Goal: Book appointment/travel/reservation

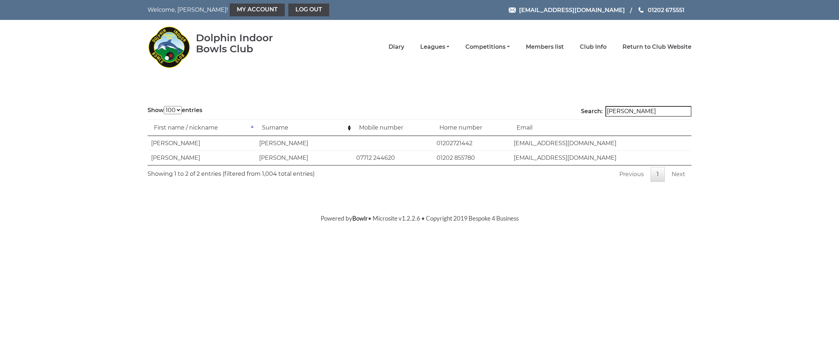
select select "100"
click at [404, 47] on link "Diary" at bounding box center [396, 48] width 16 height 8
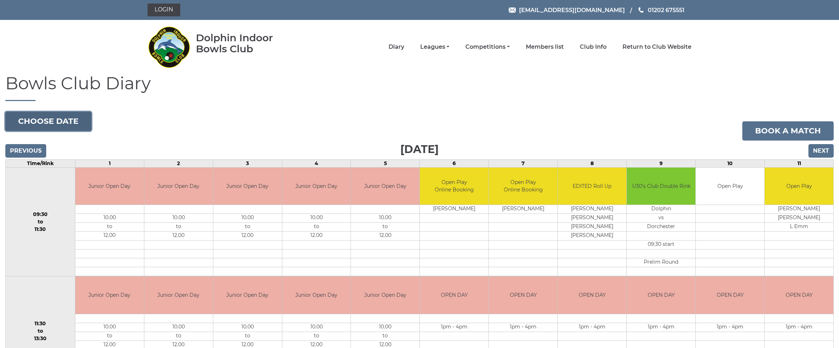
click at [71, 120] on button "Choose date" at bounding box center [48, 121] width 86 height 19
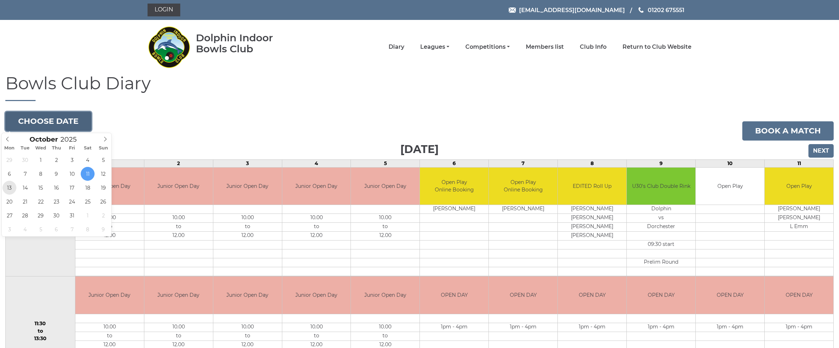
type input "2025-10-13"
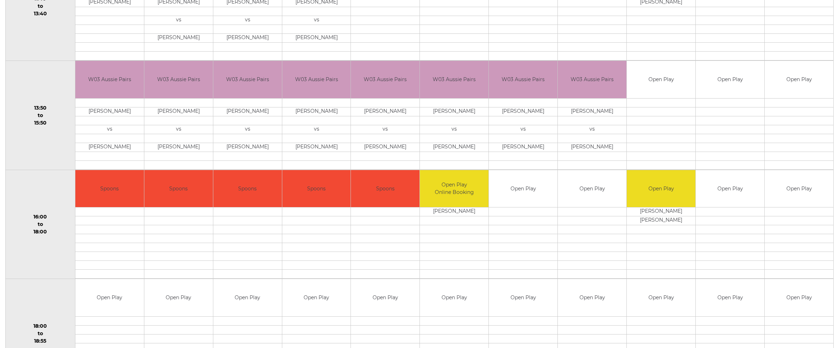
scroll to position [436, 0]
